Goal: Transaction & Acquisition: Book appointment/travel/reservation

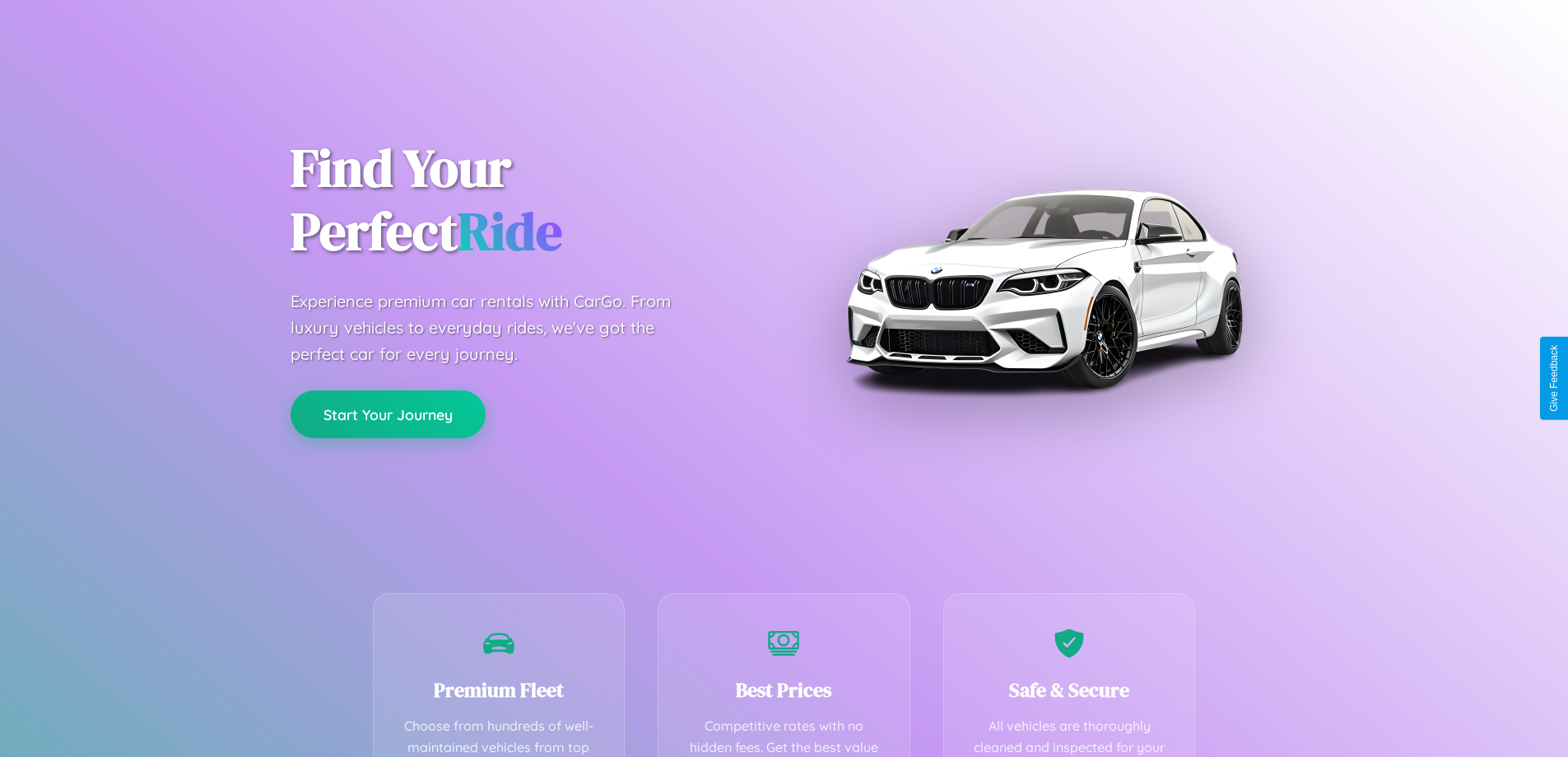
click at [387, 414] on button "Start Your Journey" at bounding box center [388, 414] width 195 height 47
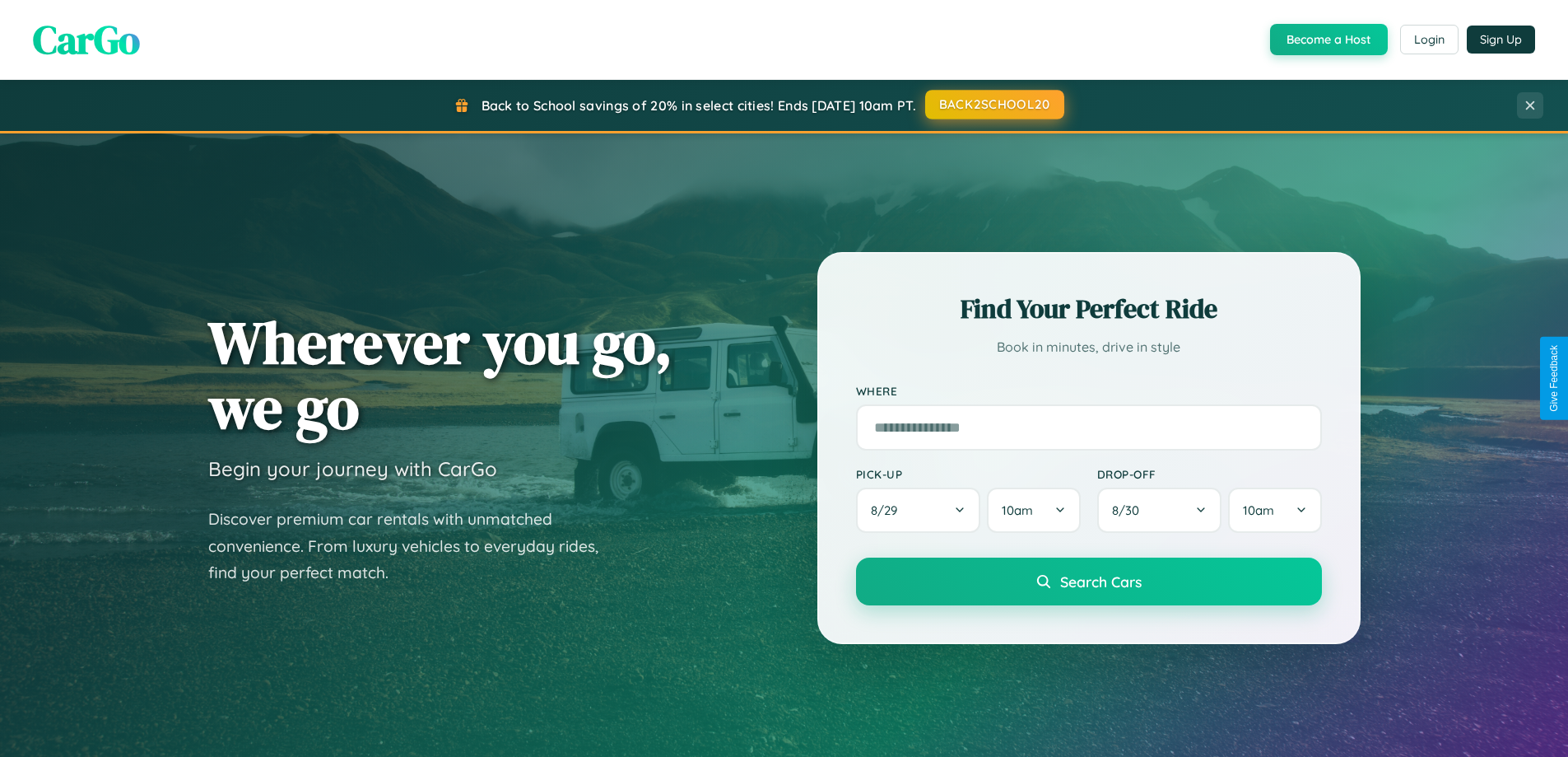
click at [993, 104] on button "BACK2SCHOOL20" at bounding box center [994, 104] width 139 height 29
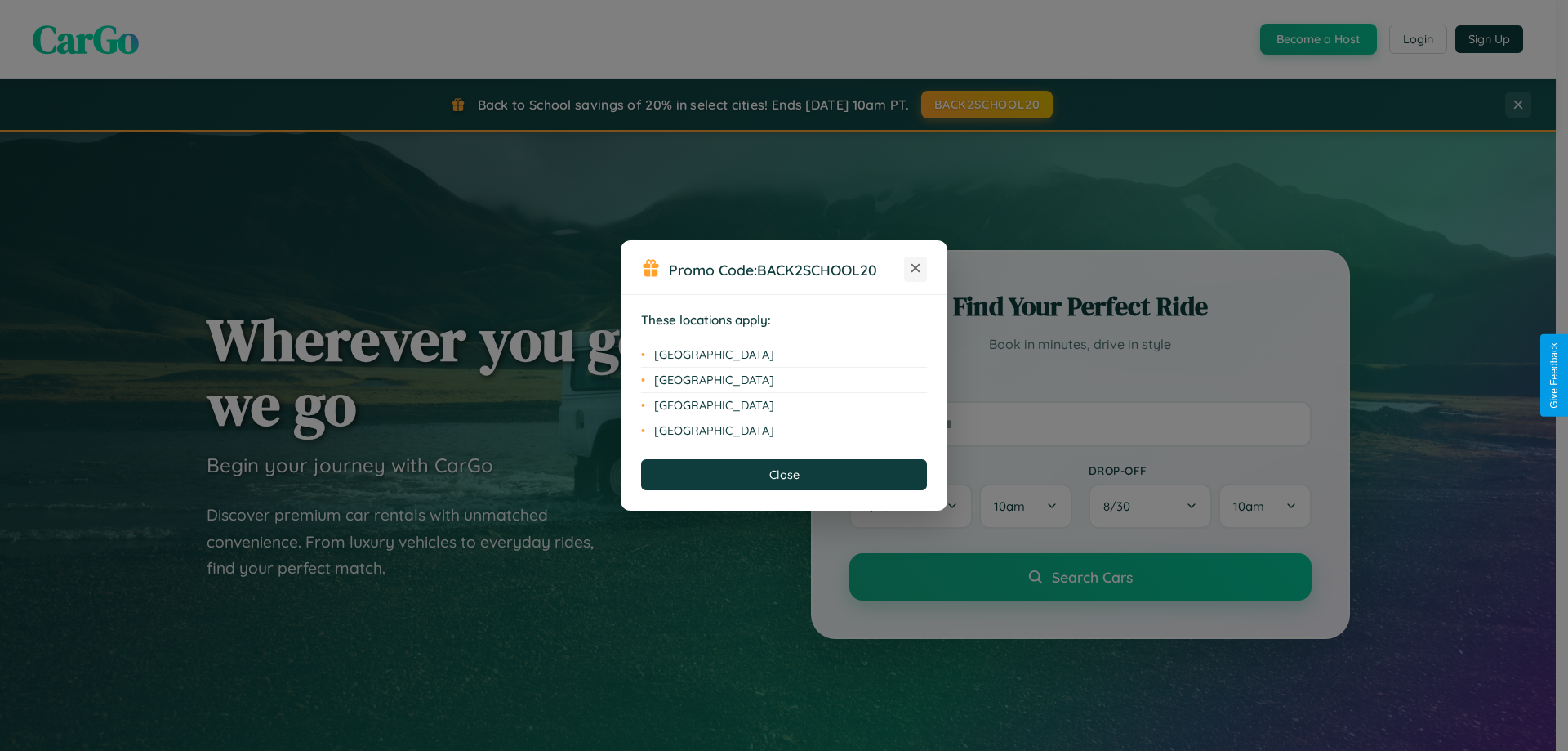
click at [915, 269] on icon at bounding box center [916, 269] width 9 height 9
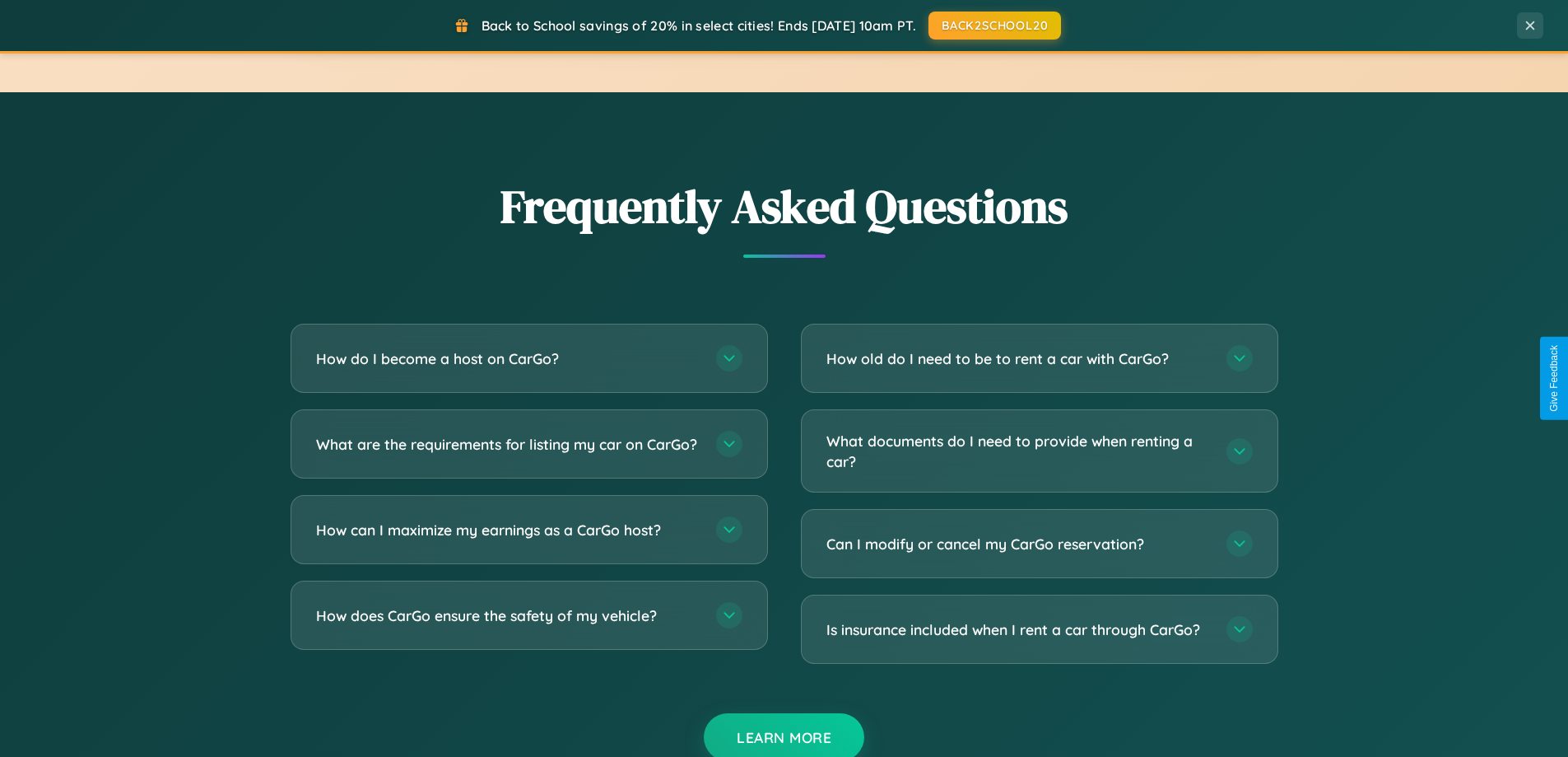
scroll to position [3169, 0]
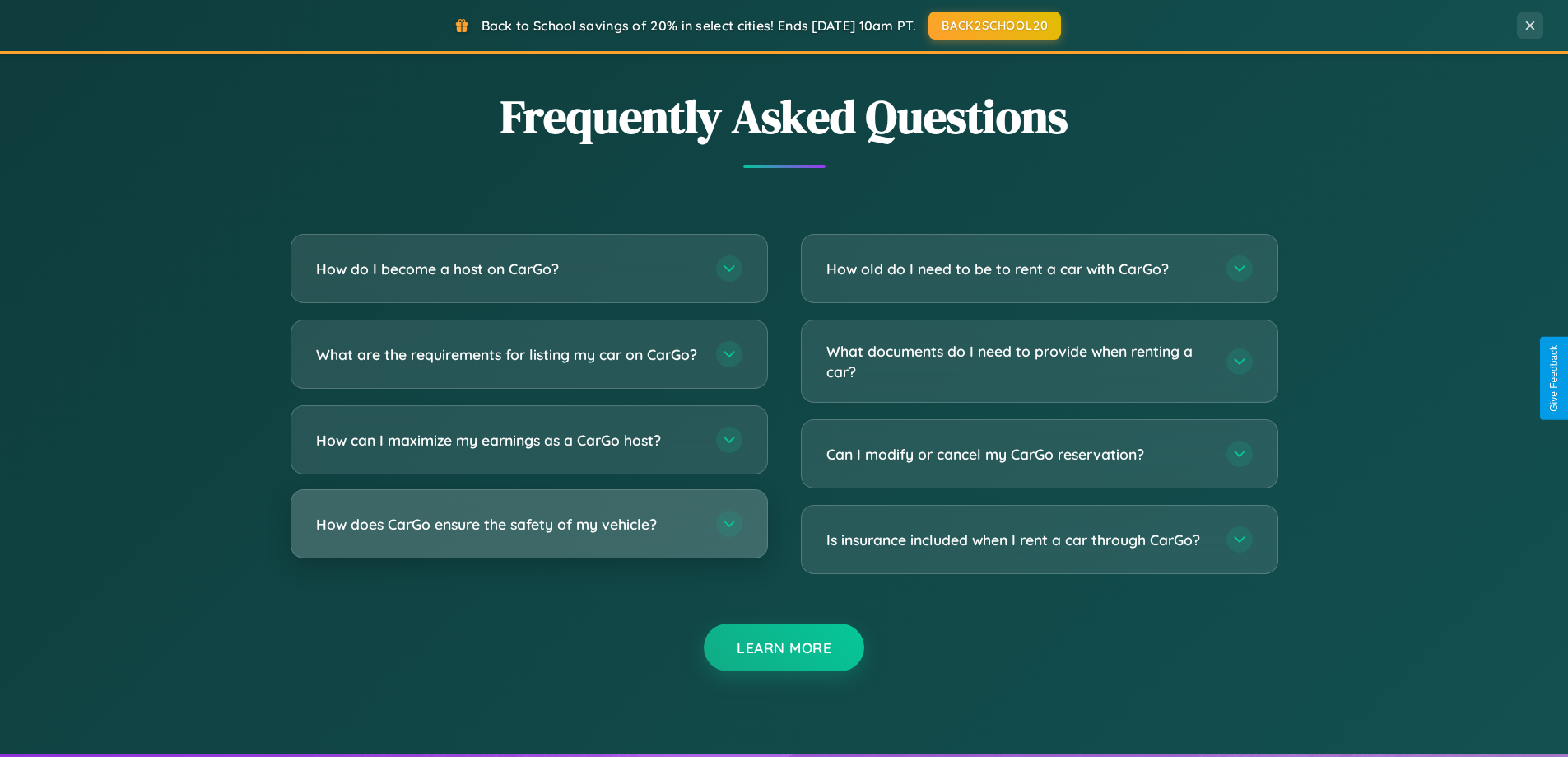
click at [528, 534] on h3 "How does CarGo ensure the safety of my vehicle?" at bounding box center [508, 524] width 383 height 21
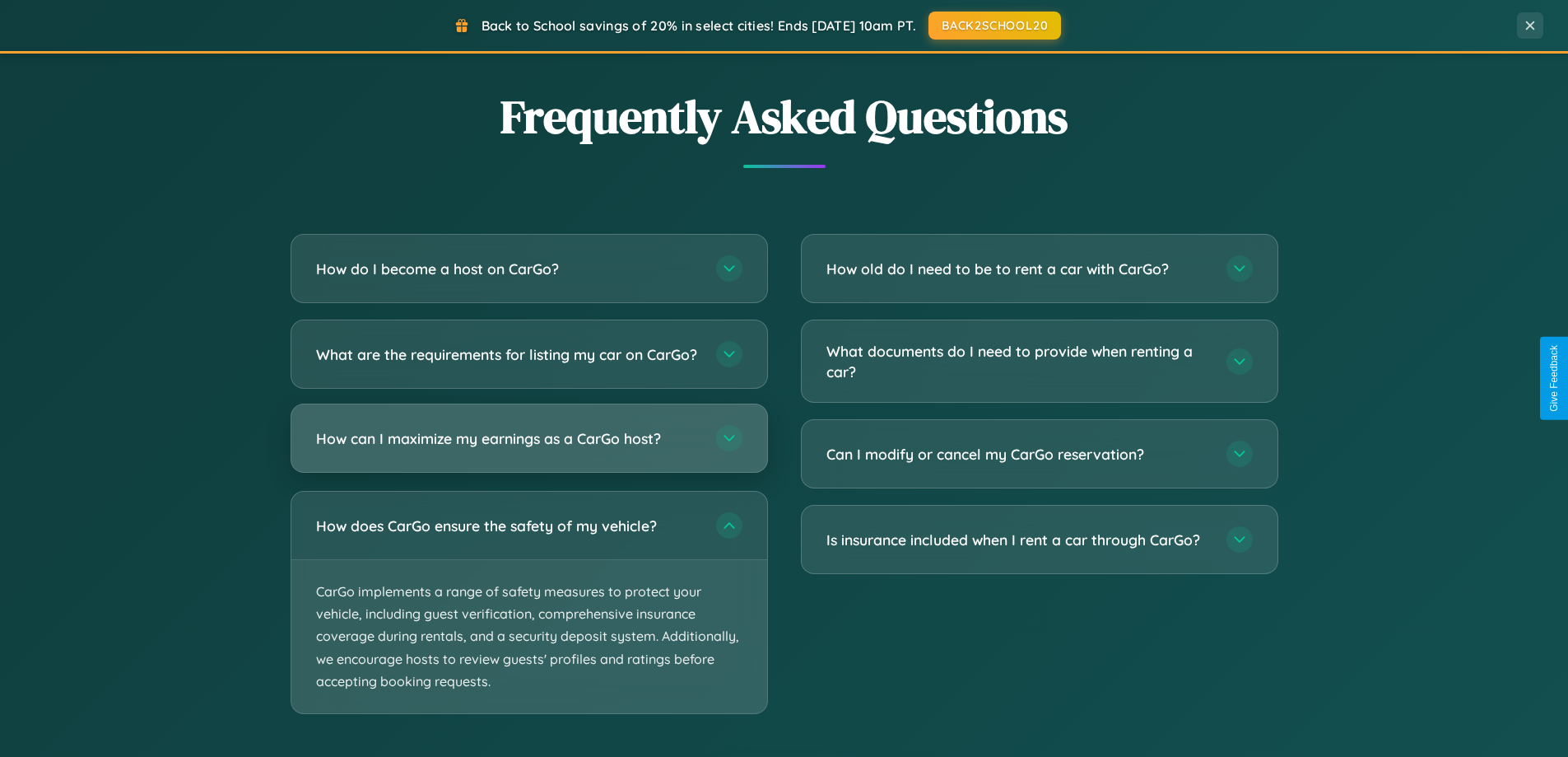
click at [528, 449] on h3 "How can I maximize my earnings as a CarGo host?" at bounding box center [508, 439] width 383 height 21
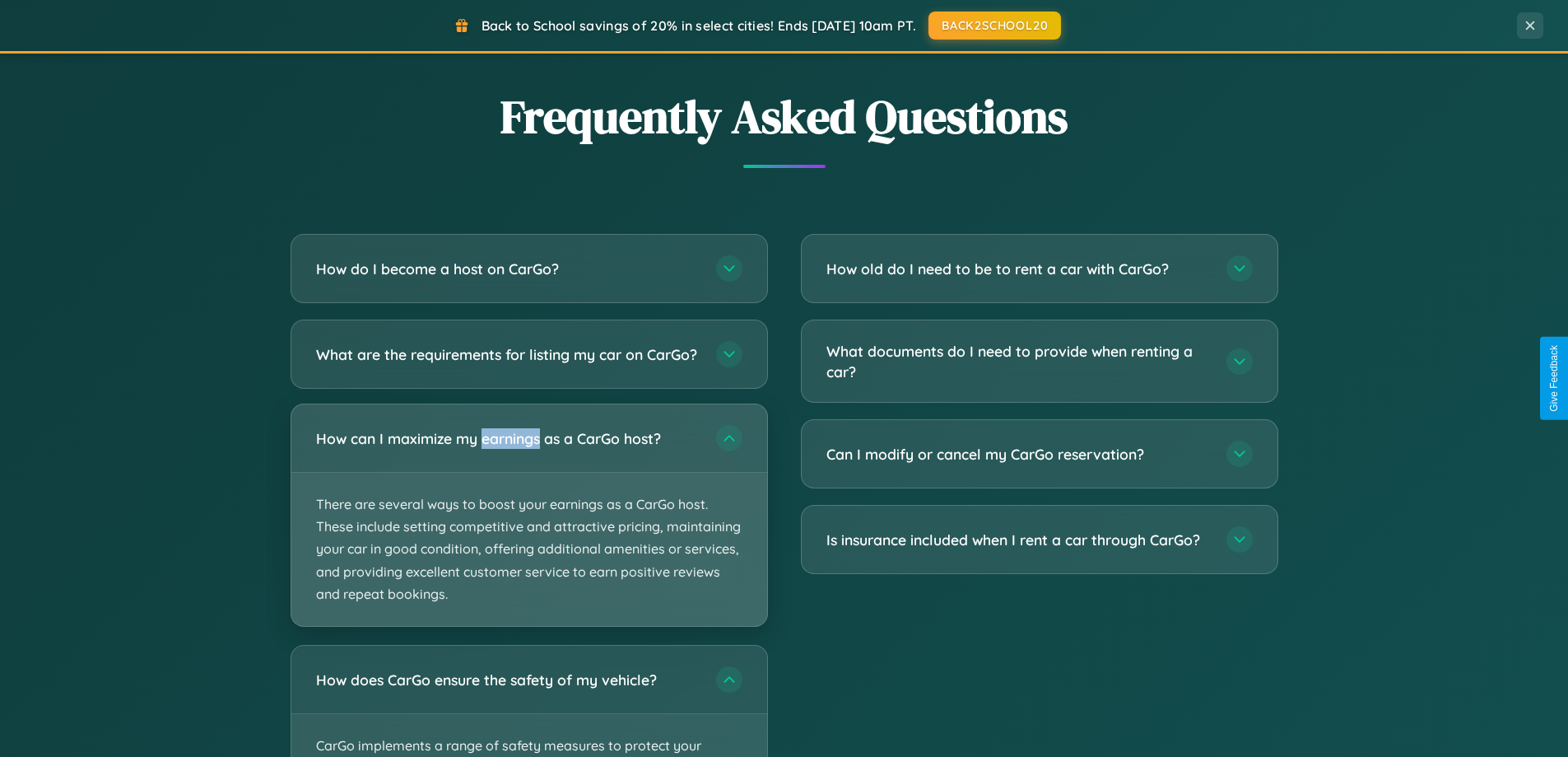
click at [528, 529] on p "There are several ways to boost your earnings as a CarGo host. These include se…" at bounding box center [529, 550] width 475 height 153
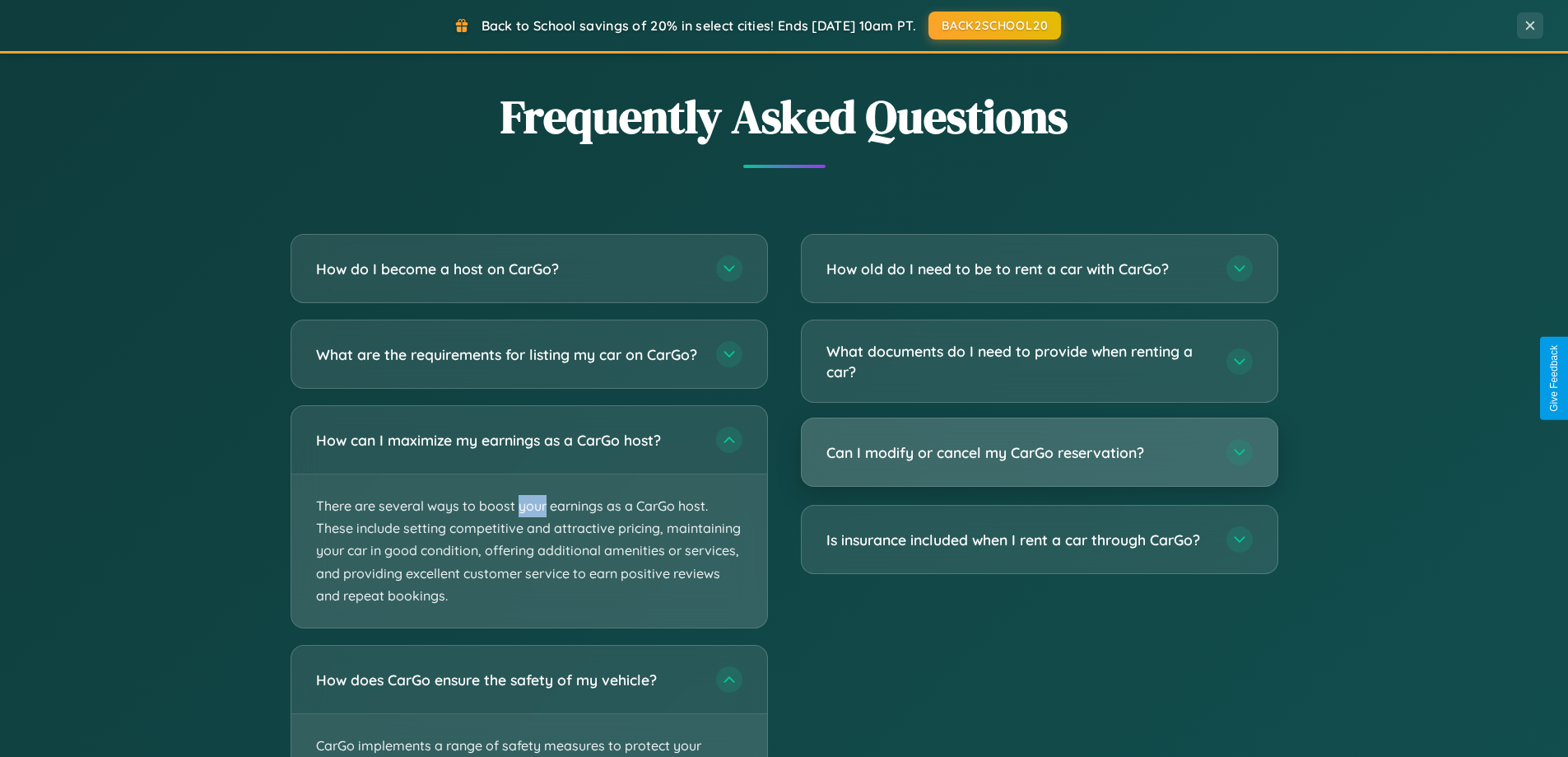
click at [1039, 453] on h3 "Can I modify or cancel my CarGo reservation?" at bounding box center [1018, 453] width 383 height 21
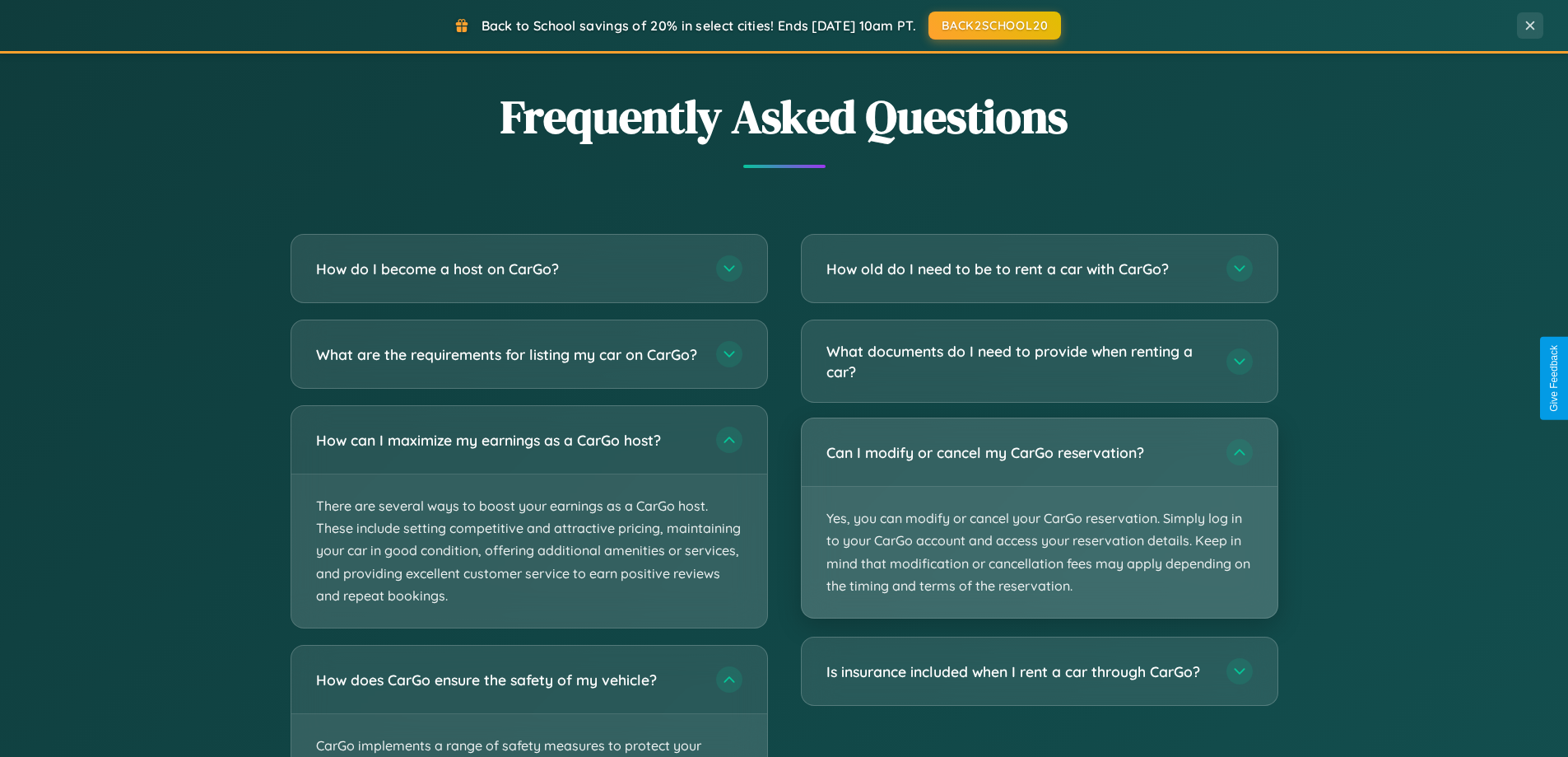
click at [1039, 518] on p "Yes, you can modify or cancel your CarGo reservation. Simply log in to your Car…" at bounding box center [1040, 552] width 475 height 131
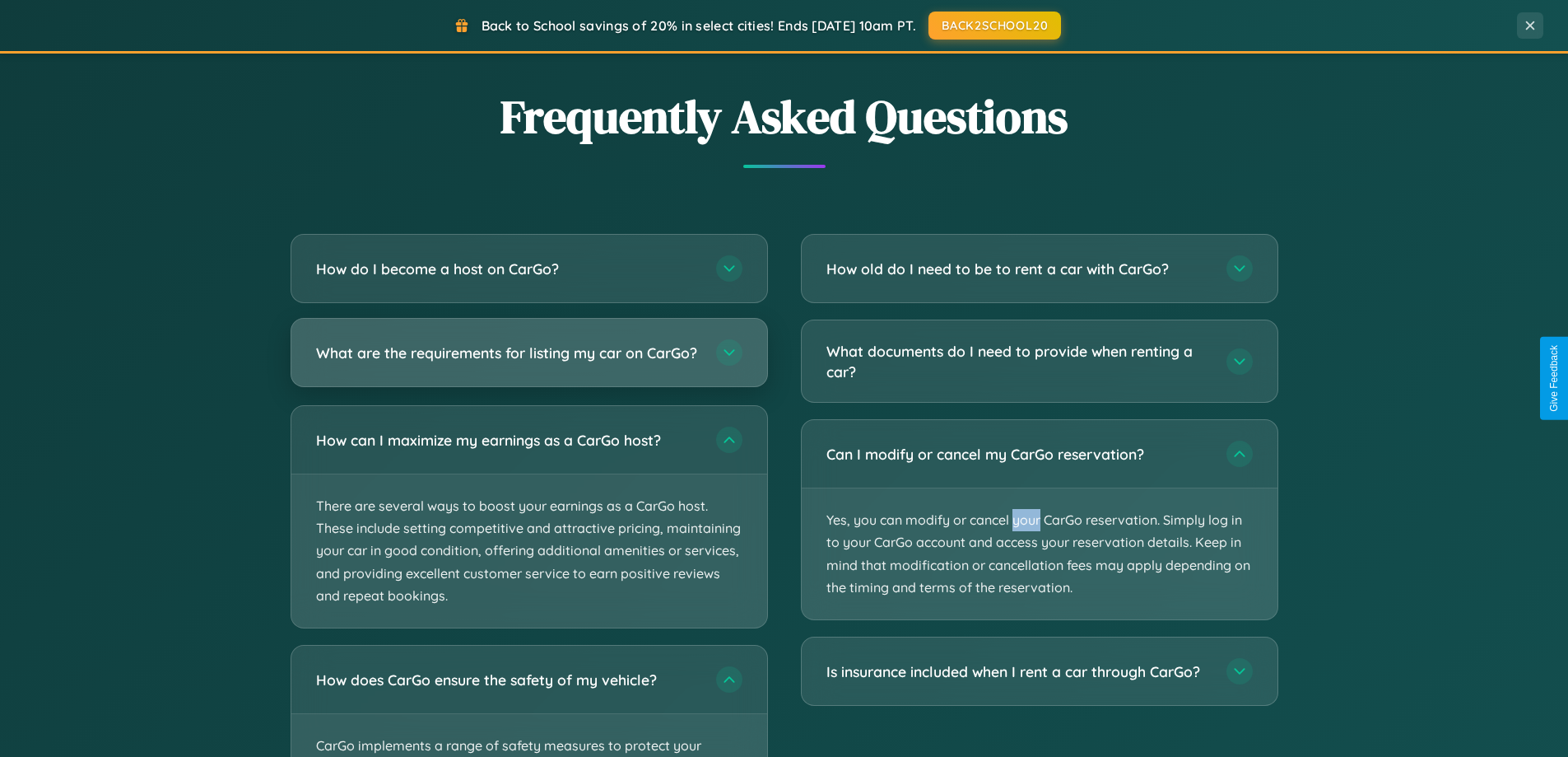
click at [528, 360] on h3 "What are the requirements for listing my car on CarGo?" at bounding box center [508, 353] width 383 height 21
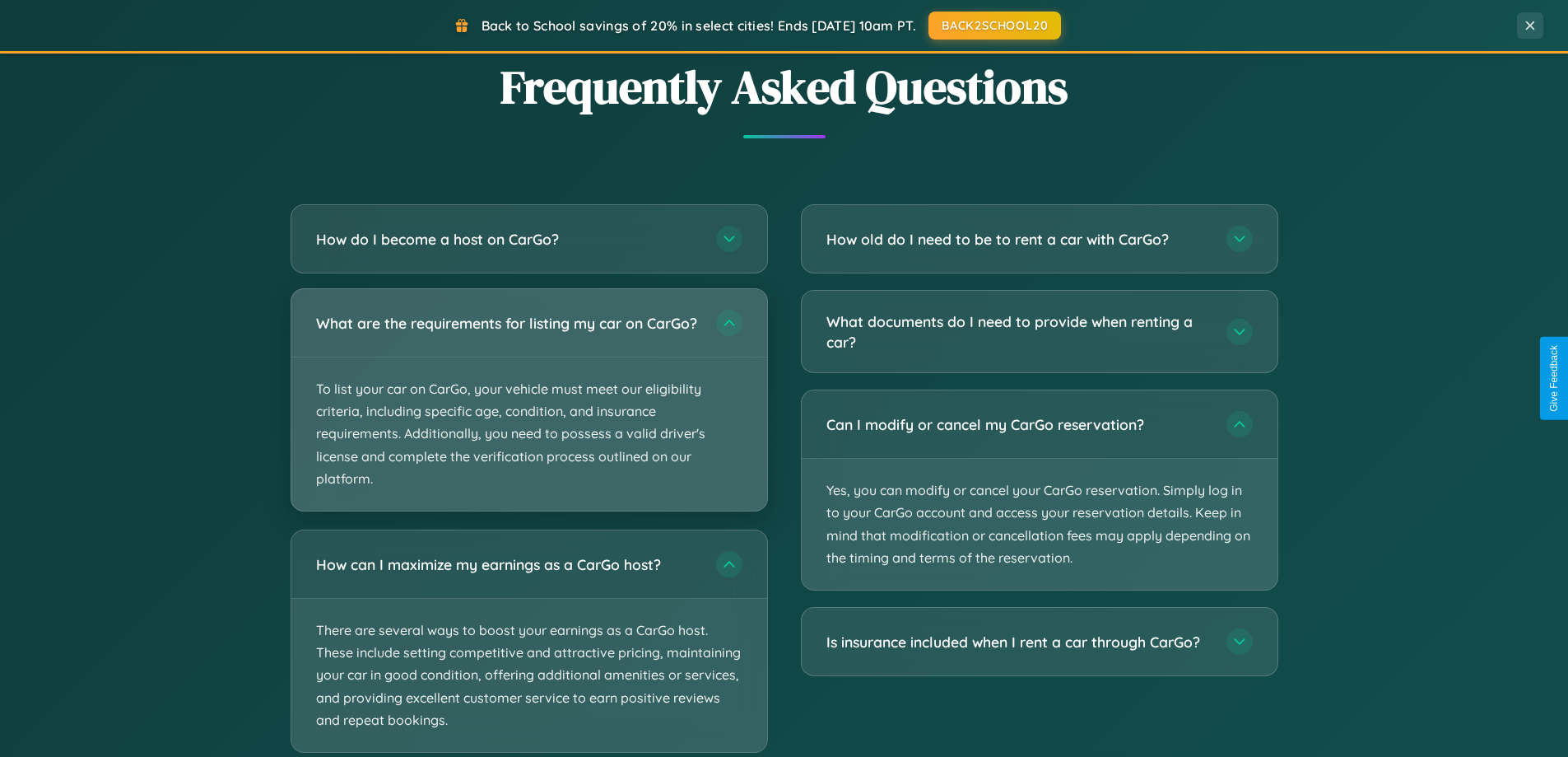
scroll to position [3152, 0]
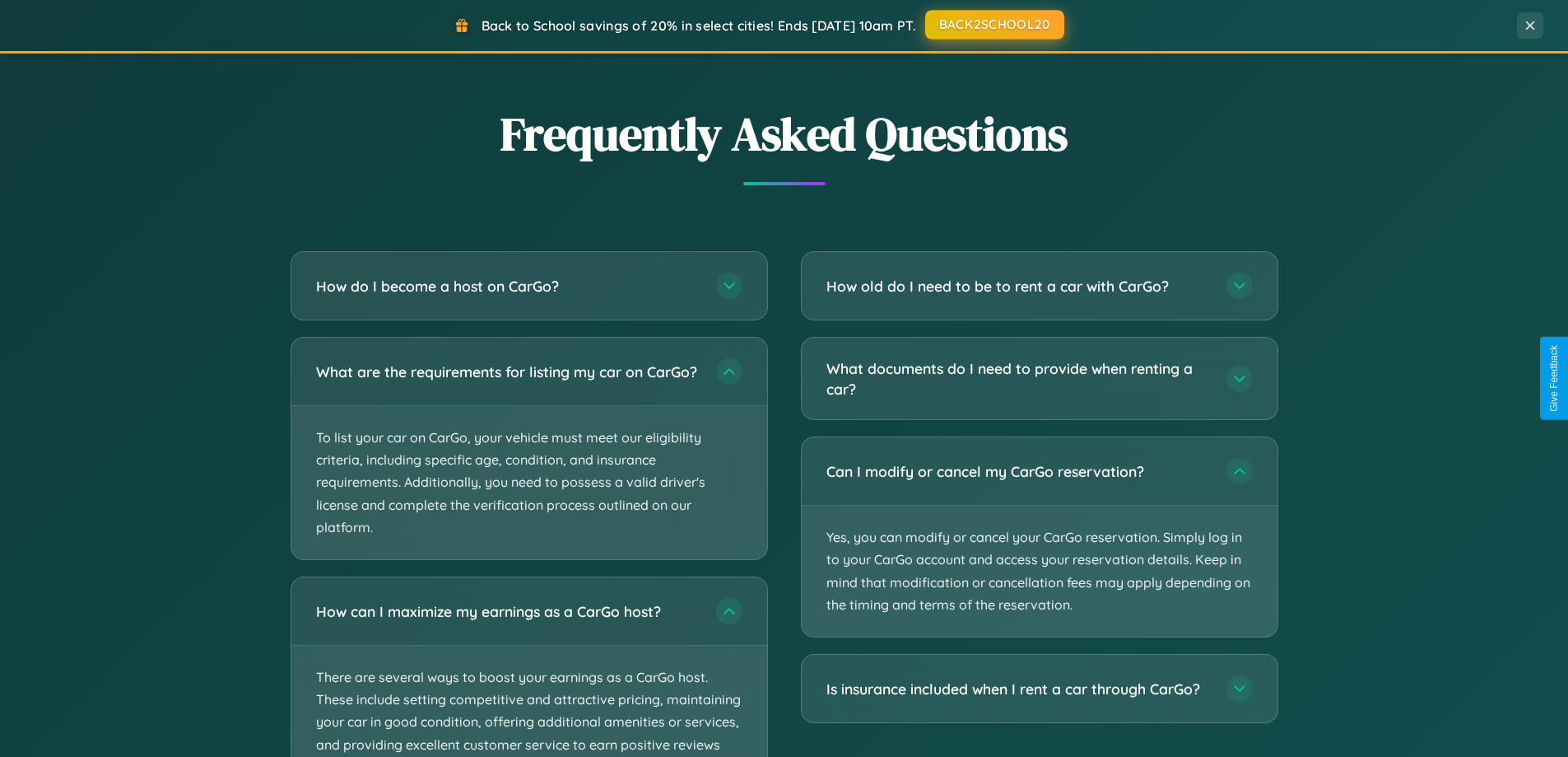
click at [993, 25] on button "BACK2SCHOOL20" at bounding box center [994, 24] width 139 height 29
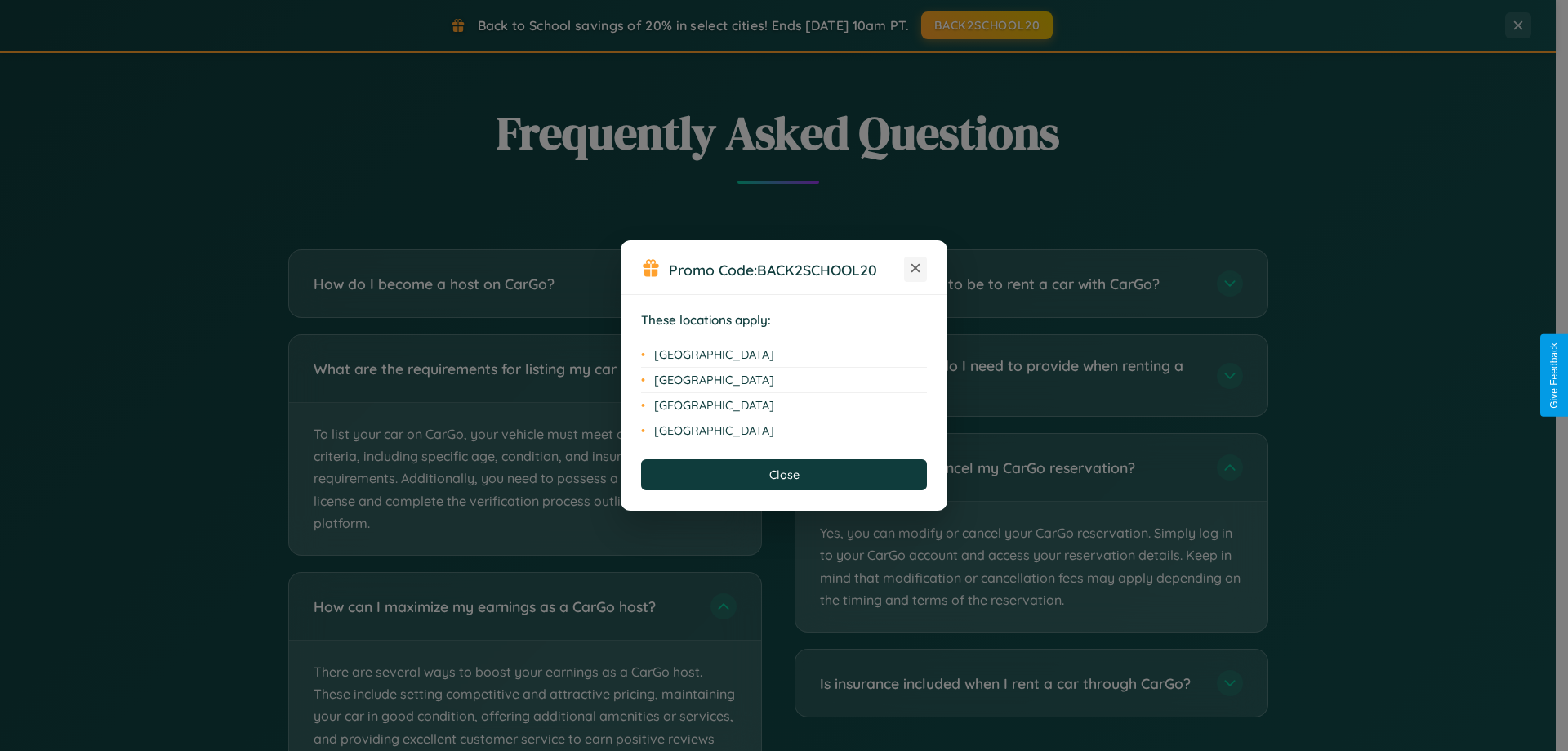
click at [915, 269] on icon at bounding box center [916, 269] width 9 height 9
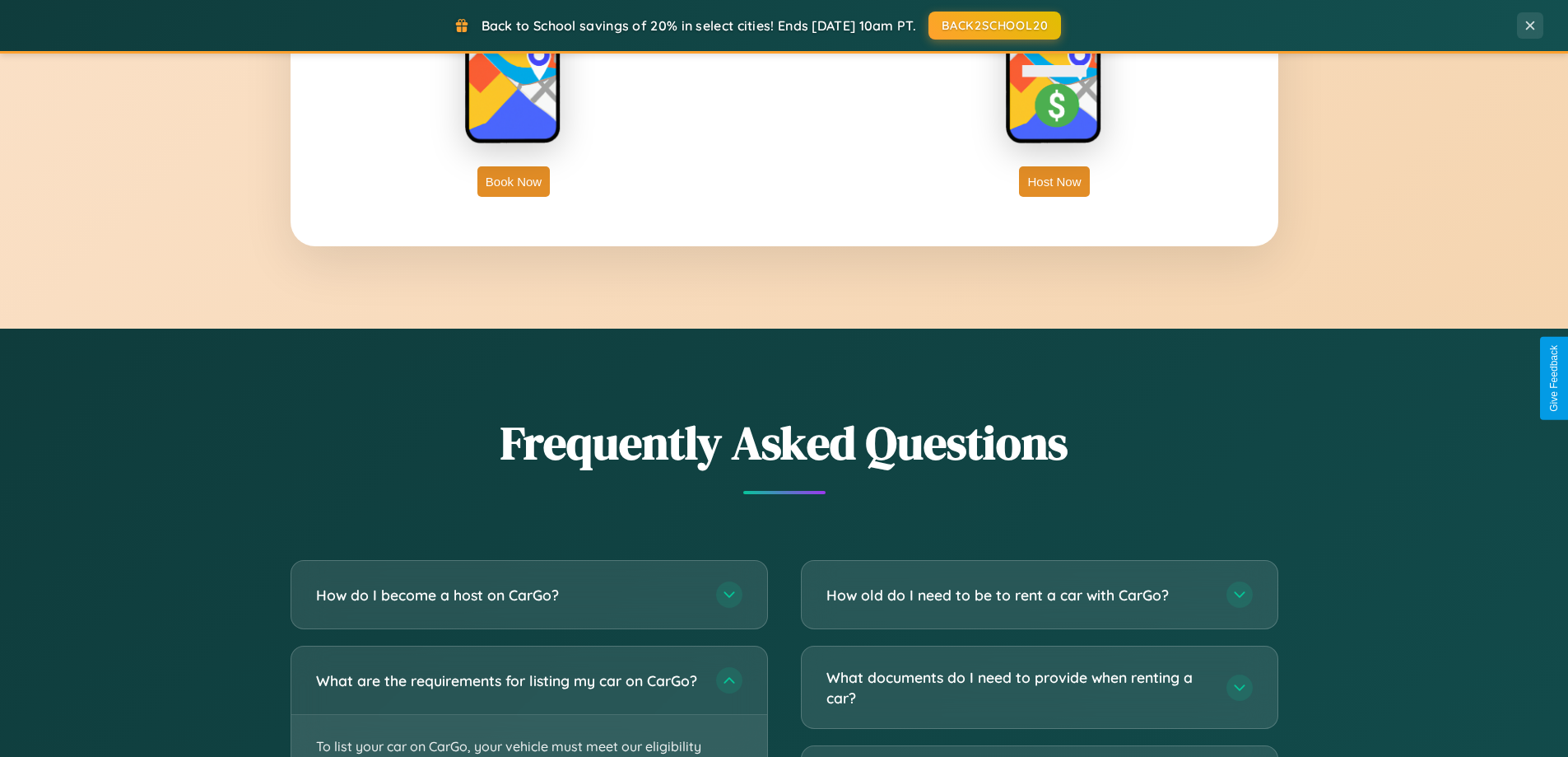
scroll to position [2646, 0]
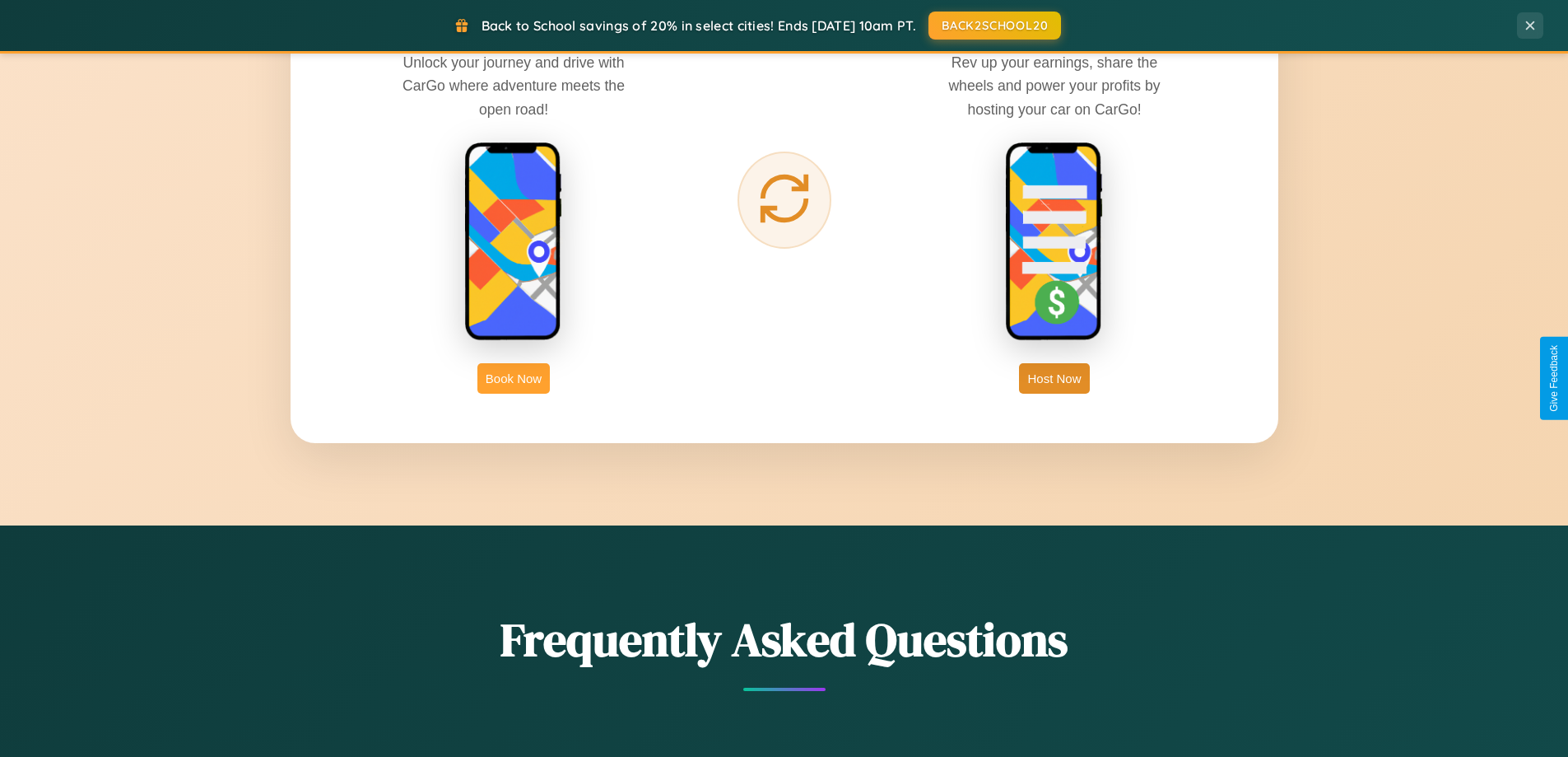
click at [513, 378] on button "Book Now" at bounding box center [513, 378] width 72 height 30
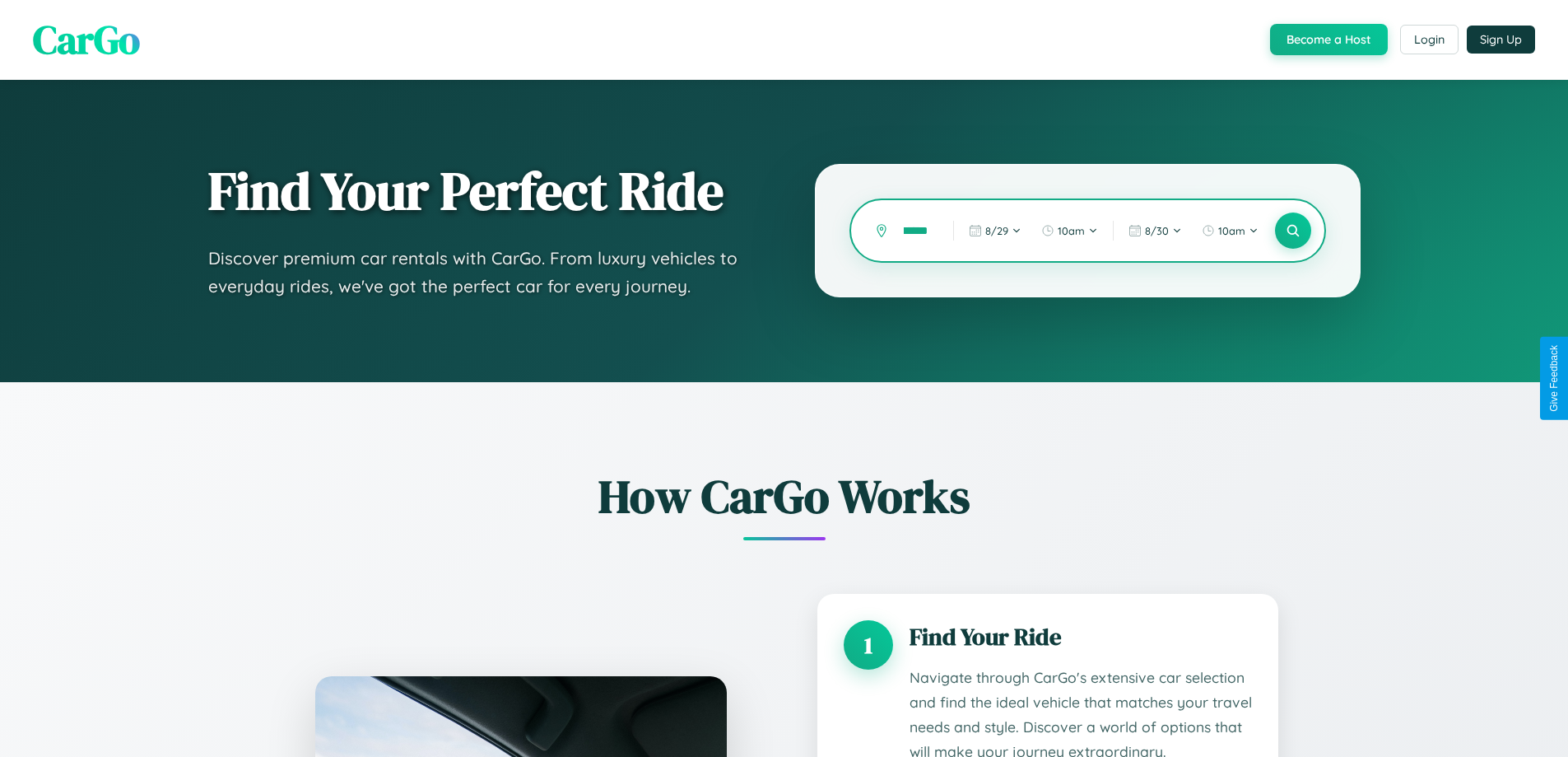
scroll to position [0, 21]
type input "******"
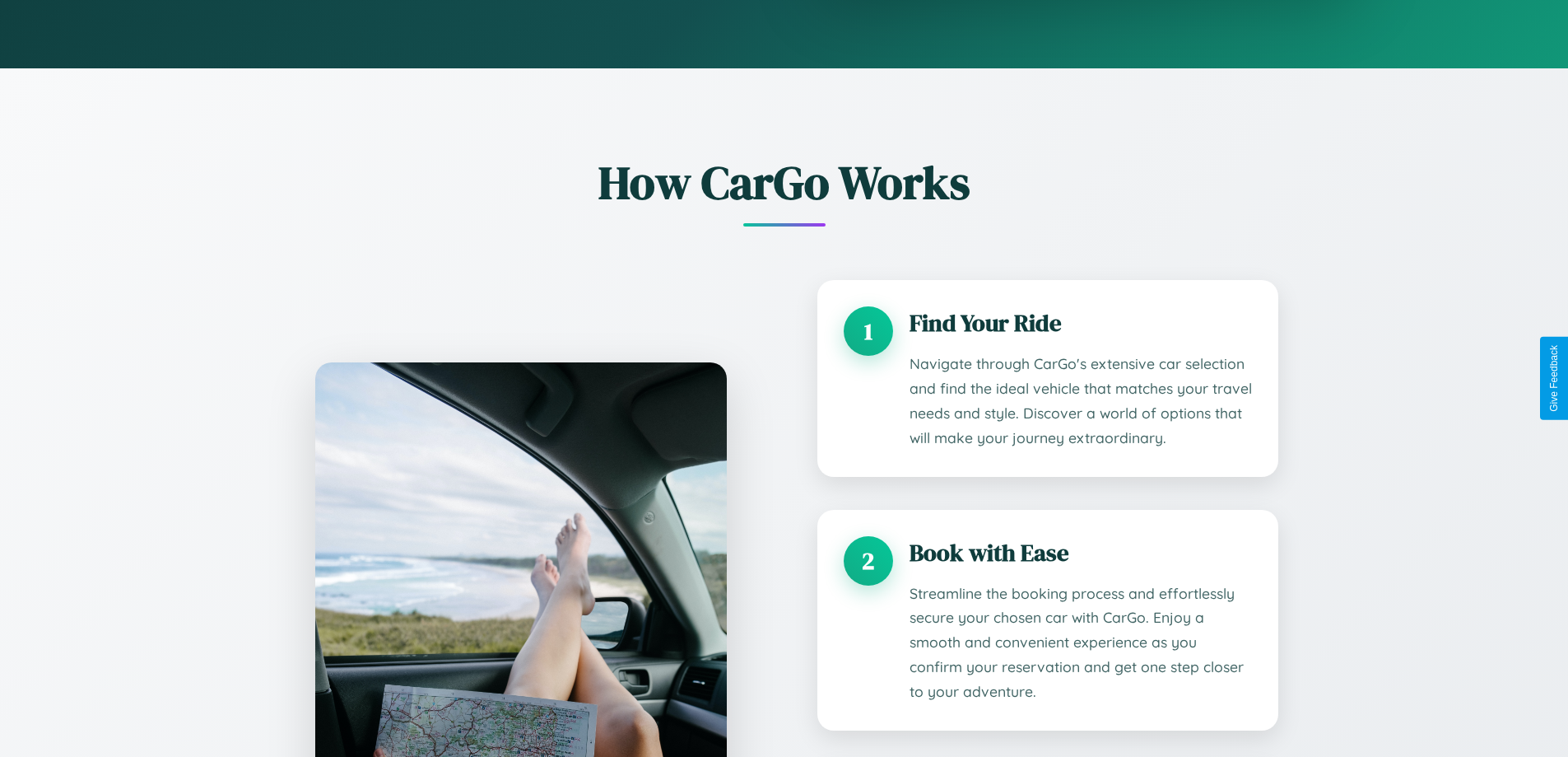
scroll to position [0, 0]
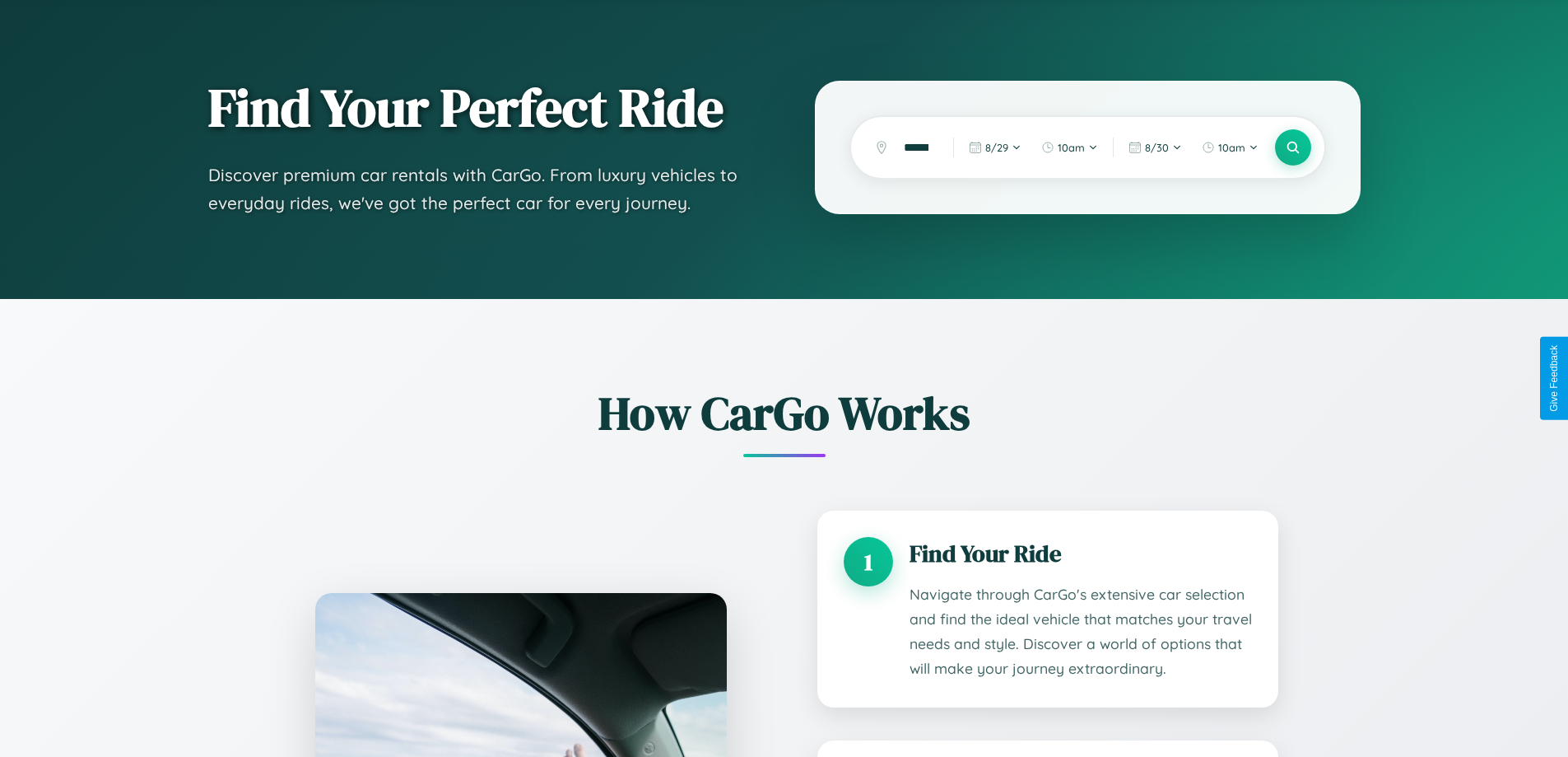
click at [1292, 230] on div "Find Your Perfect Ride Discover premium car rentals with CarGo. From luxury veh…" at bounding box center [784, 148] width 1568 height 302
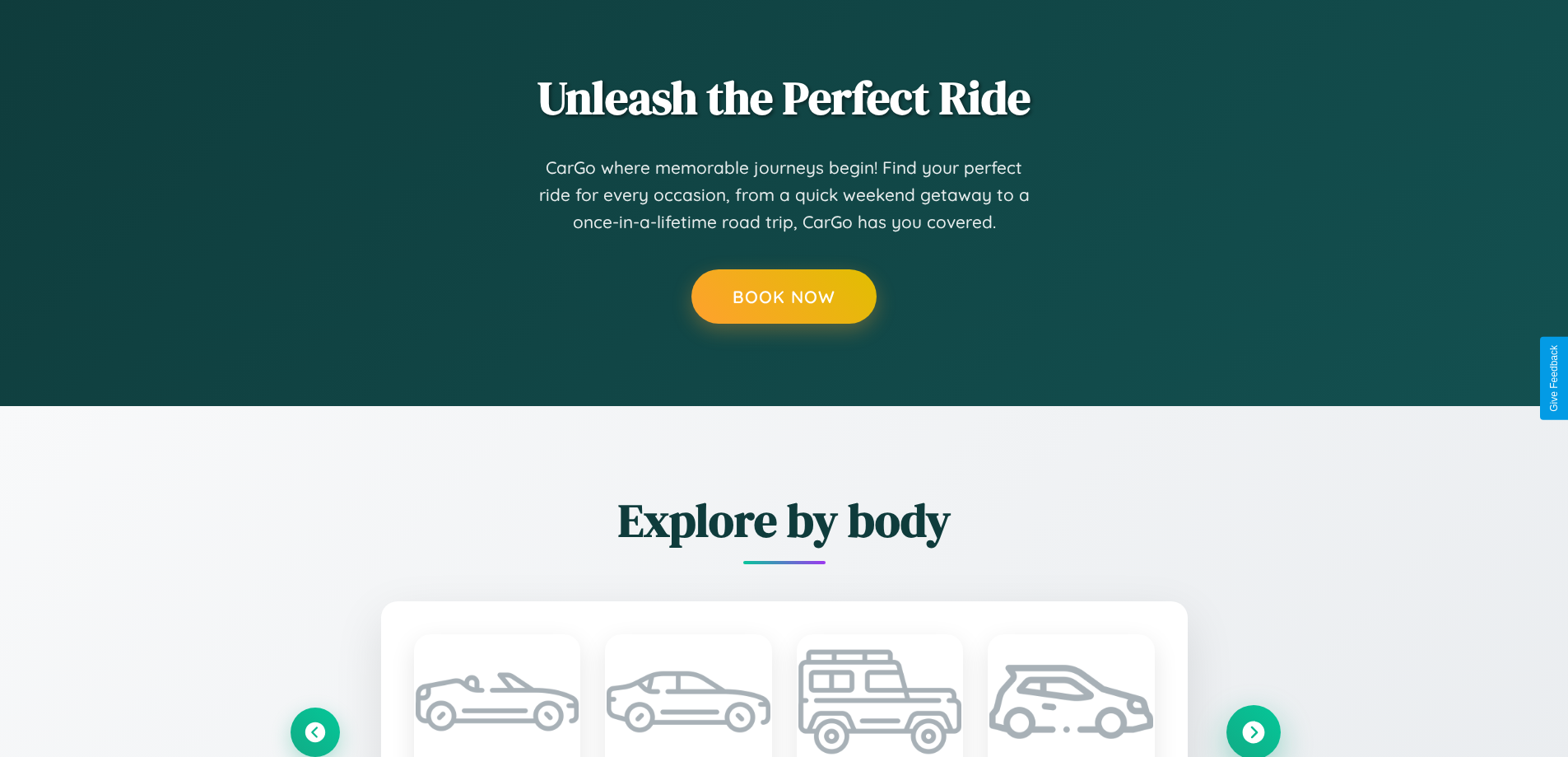
click at [1253, 730] on icon at bounding box center [1253, 731] width 22 height 22
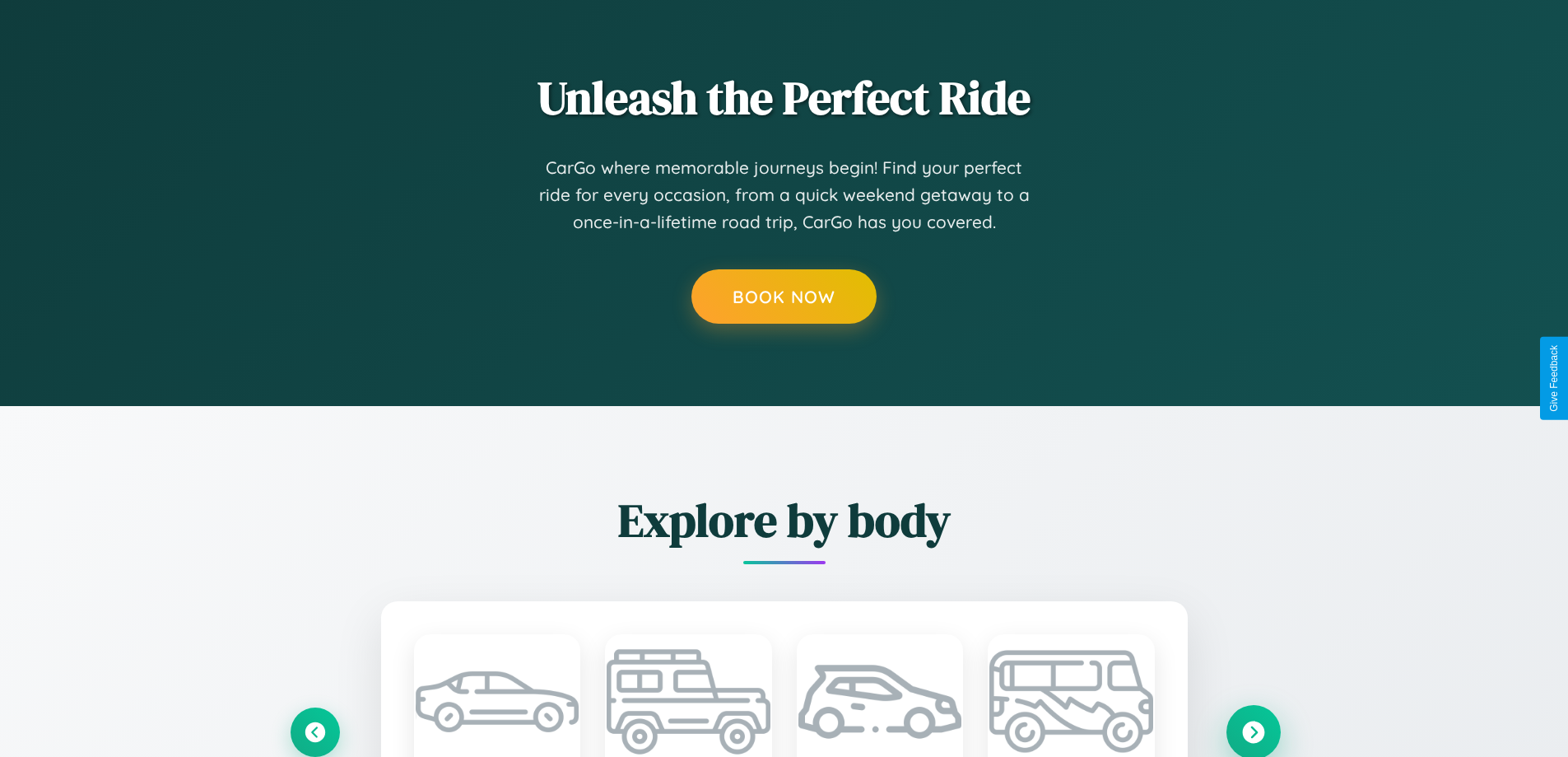
click at [1253, 730] on icon at bounding box center [1253, 731] width 22 height 22
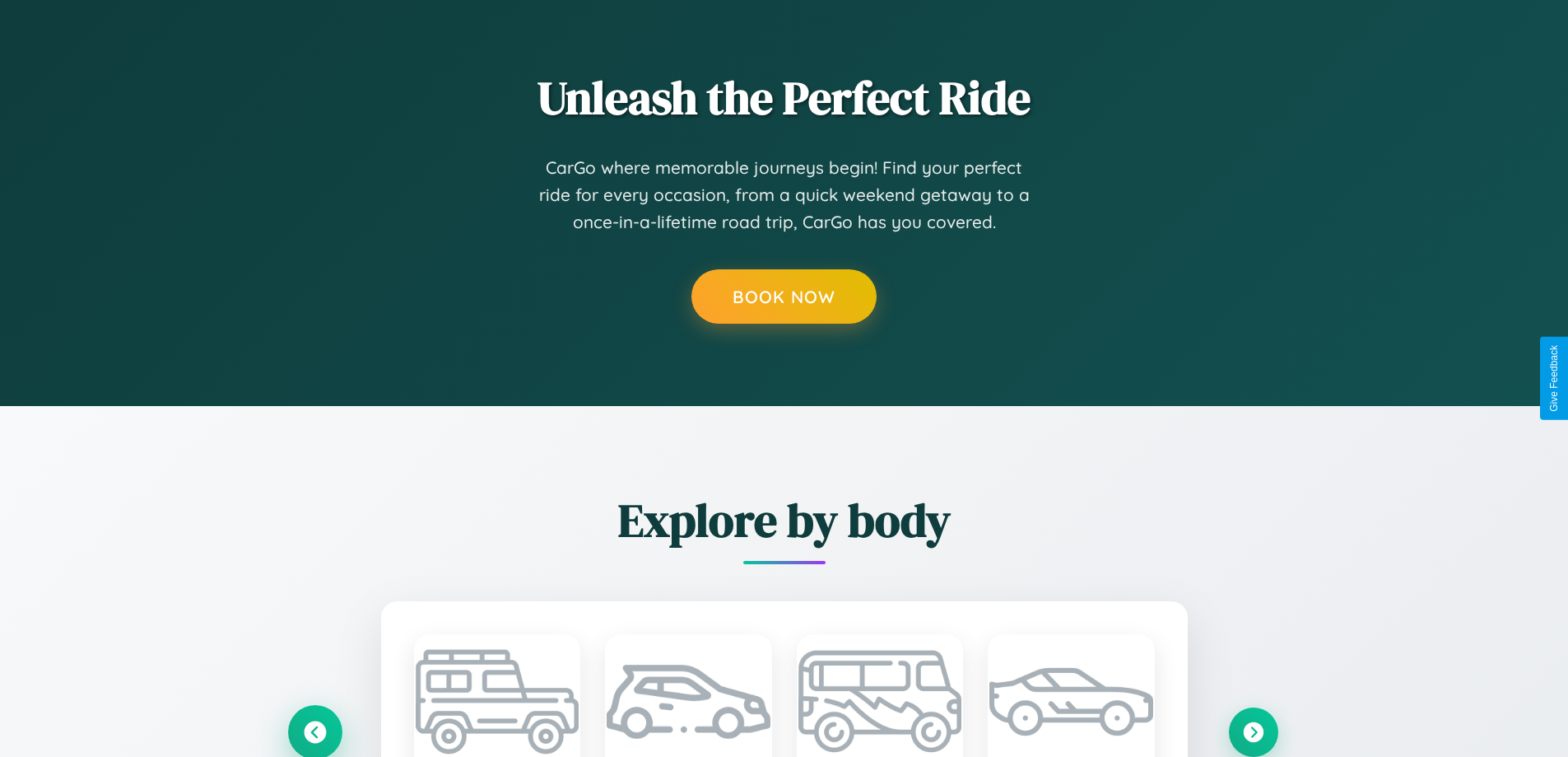
click at [314, 730] on icon at bounding box center [314, 731] width 27 height 27
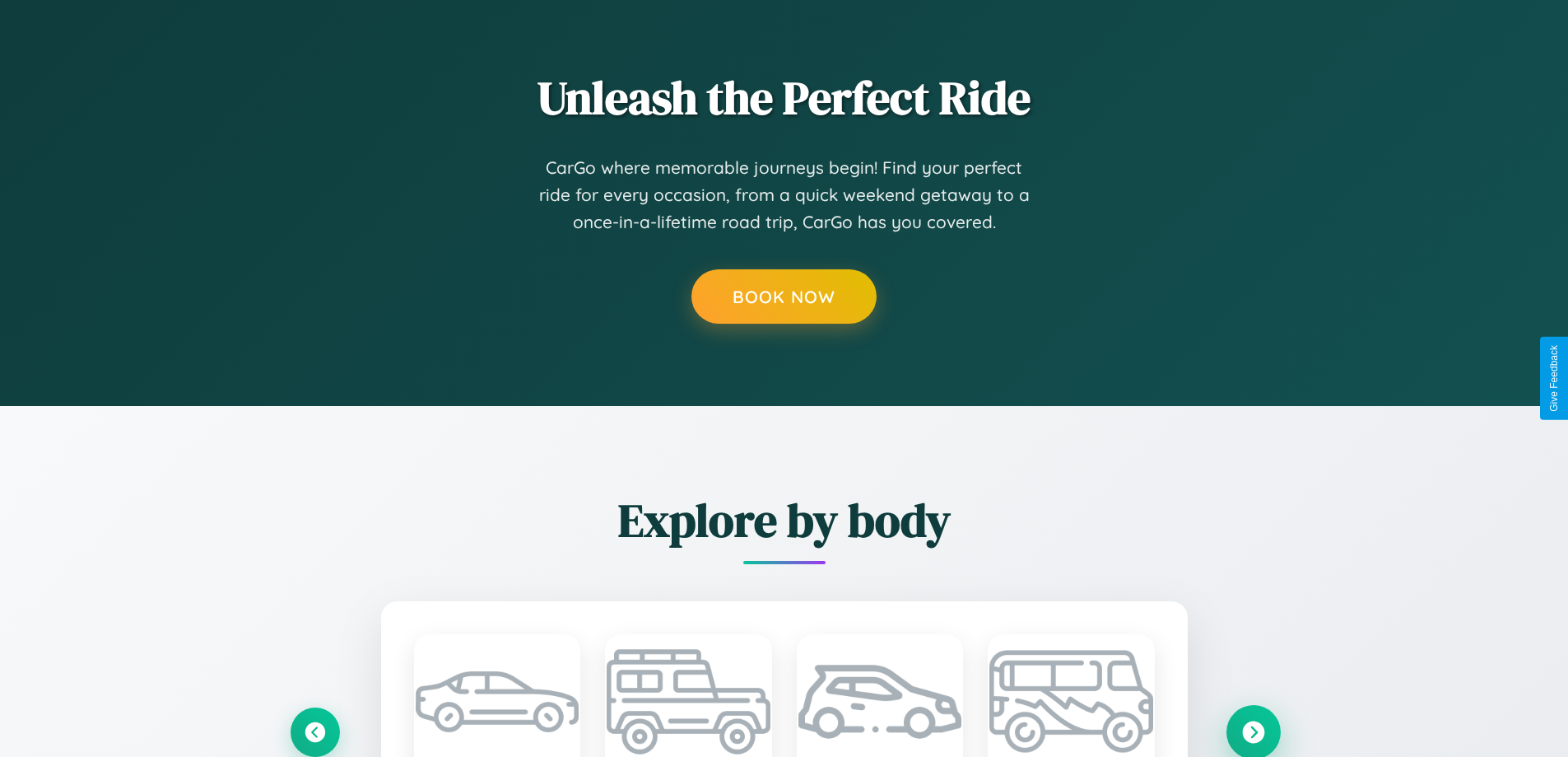
click at [1253, 730] on icon at bounding box center [1253, 731] width 22 height 22
